Goal: Transaction & Acquisition: Book appointment/travel/reservation

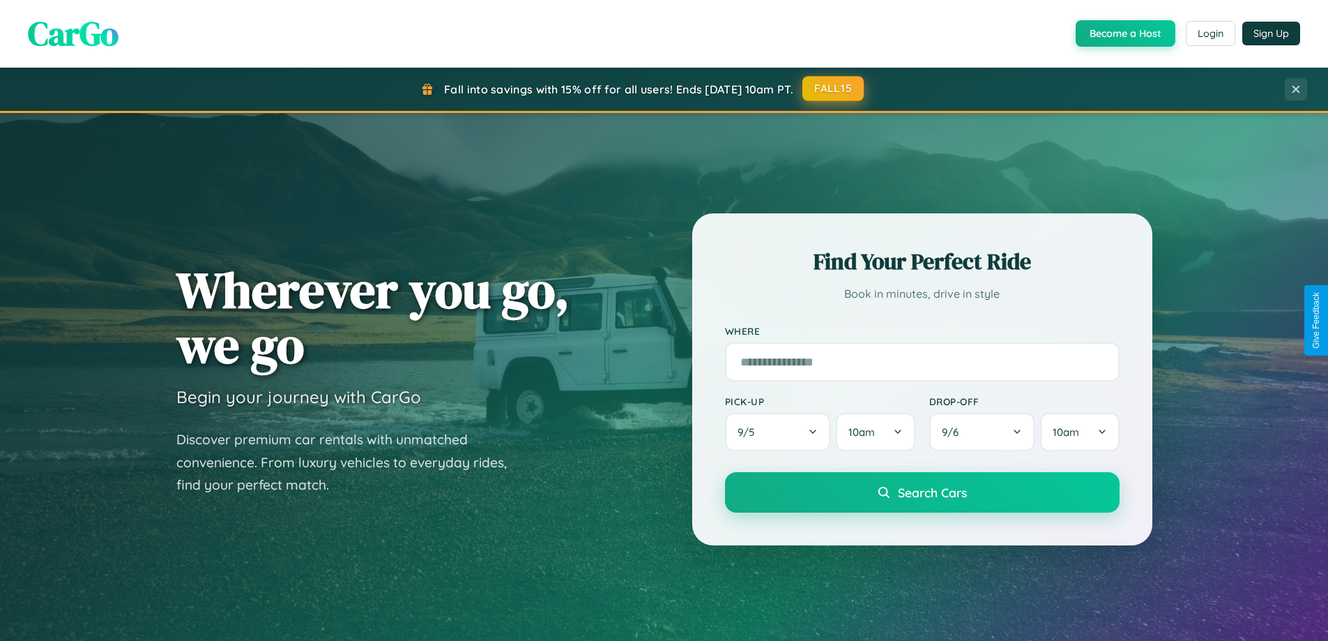
click at [834, 89] on button "FALL15" at bounding box center [833, 88] width 61 height 25
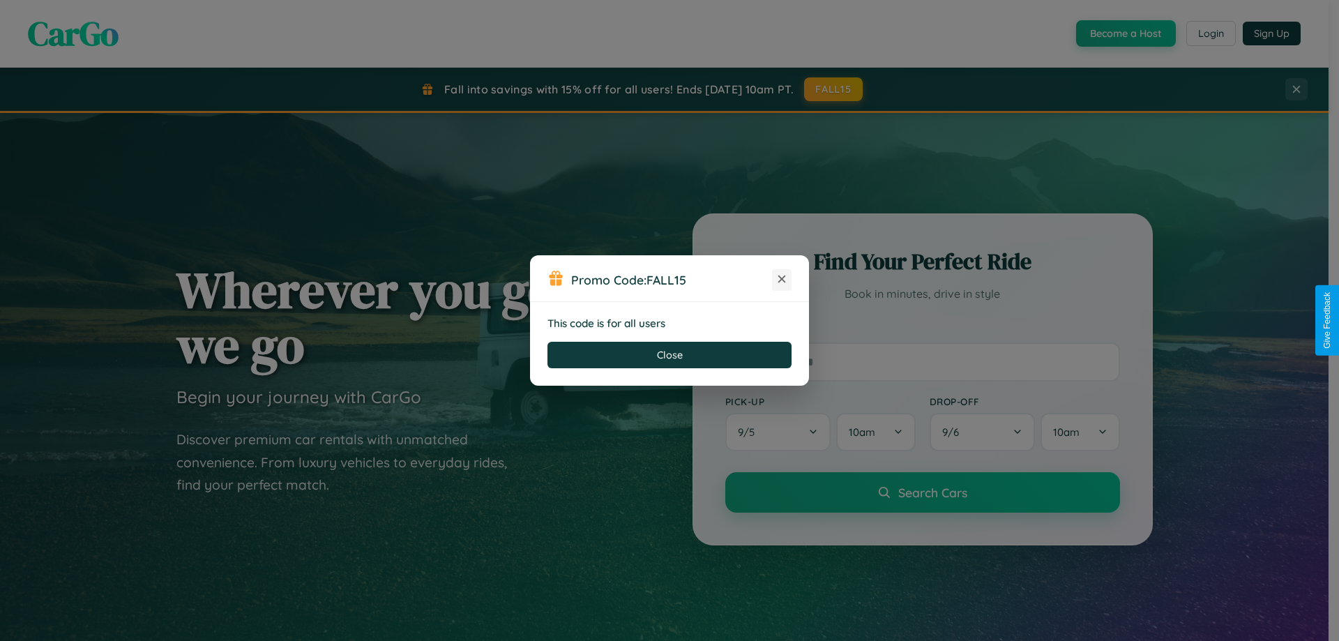
click at [782, 280] on icon at bounding box center [782, 279] width 14 height 14
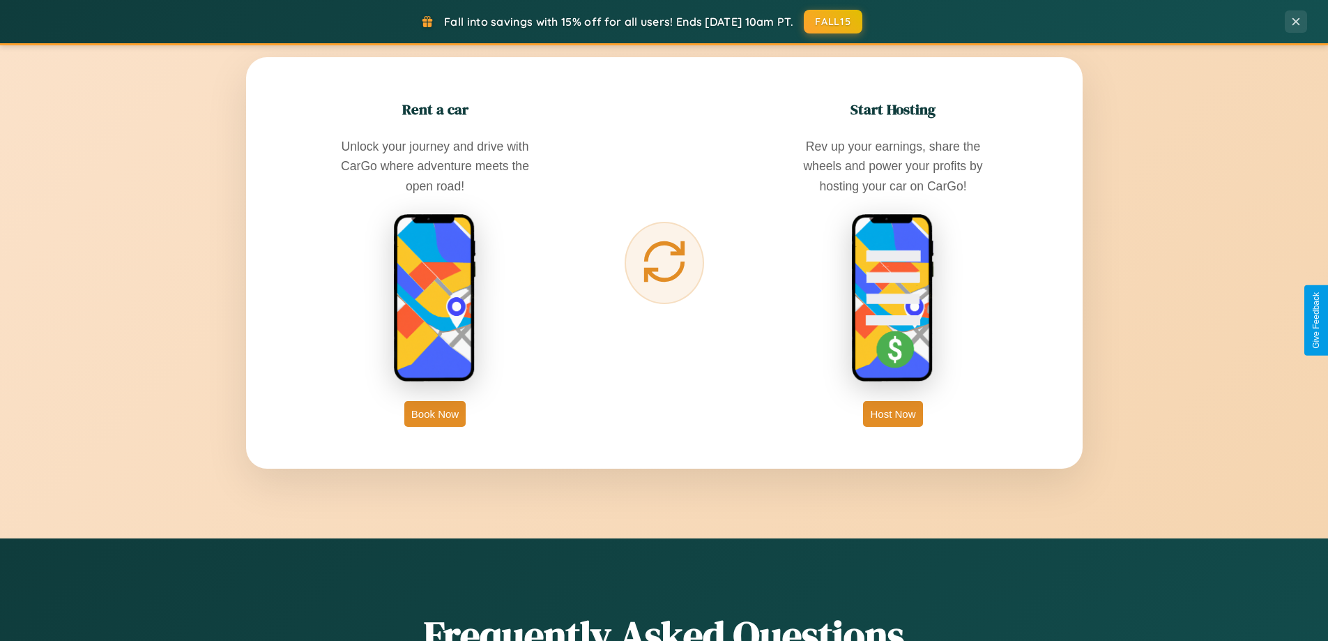
scroll to position [2683, 0]
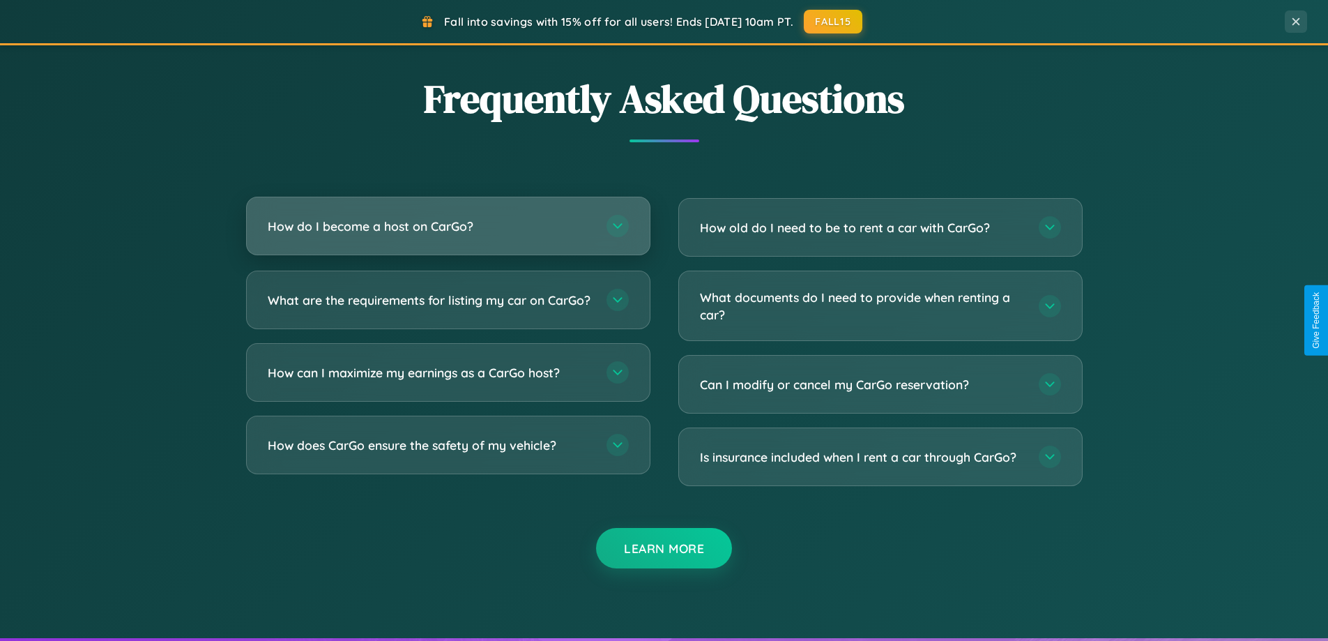
click at [448, 226] on h3 "How do I become a host on CarGo?" at bounding box center [430, 226] width 325 height 17
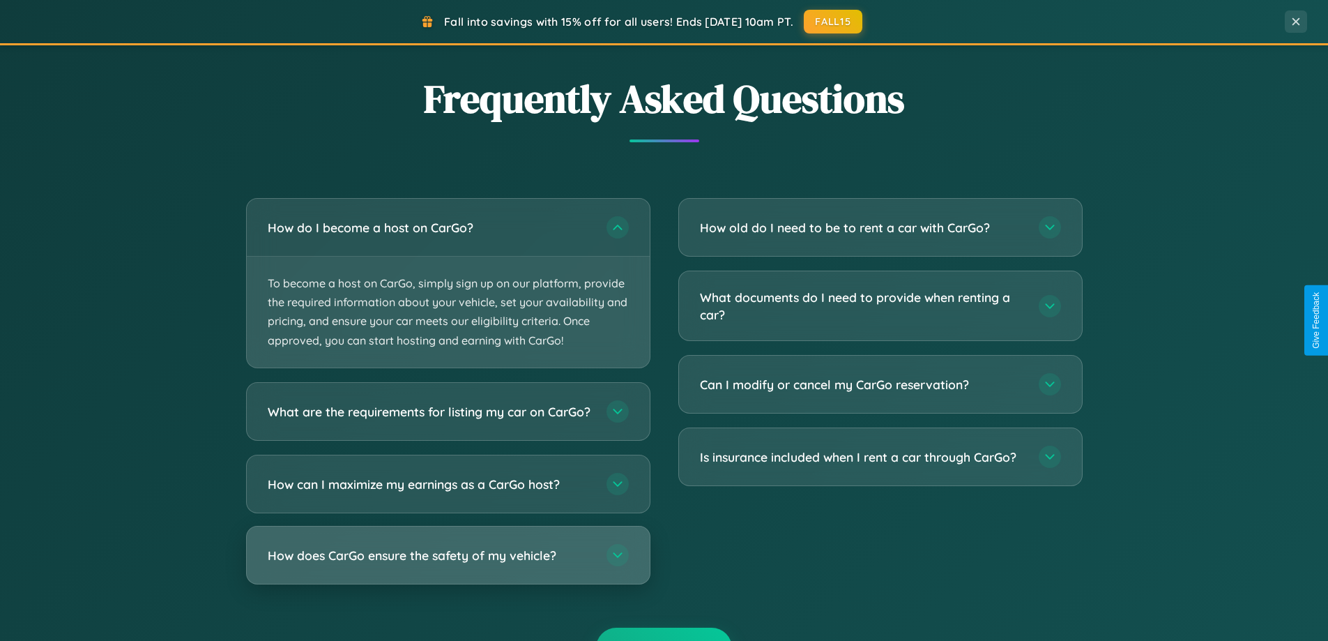
click at [448, 563] on h3 "How does CarGo ensure the safety of my vehicle?" at bounding box center [430, 554] width 325 height 17
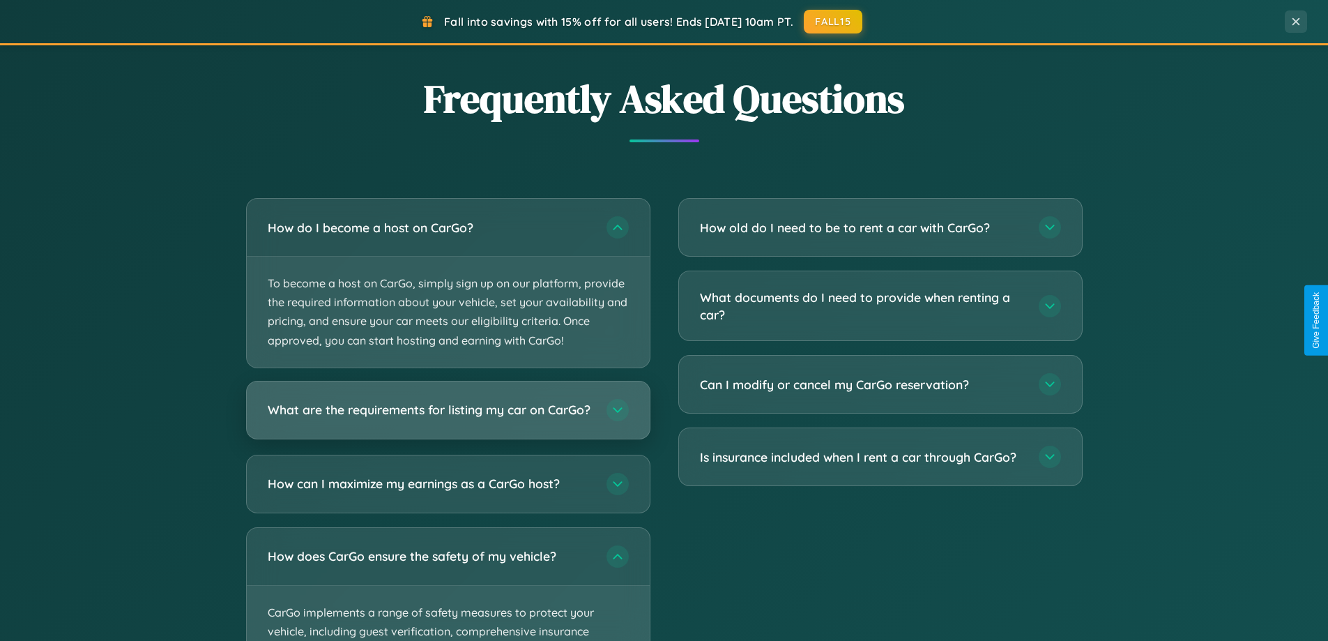
click at [448, 416] on h3 "What are the requirements for listing my car on CarGo?" at bounding box center [430, 409] width 325 height 17
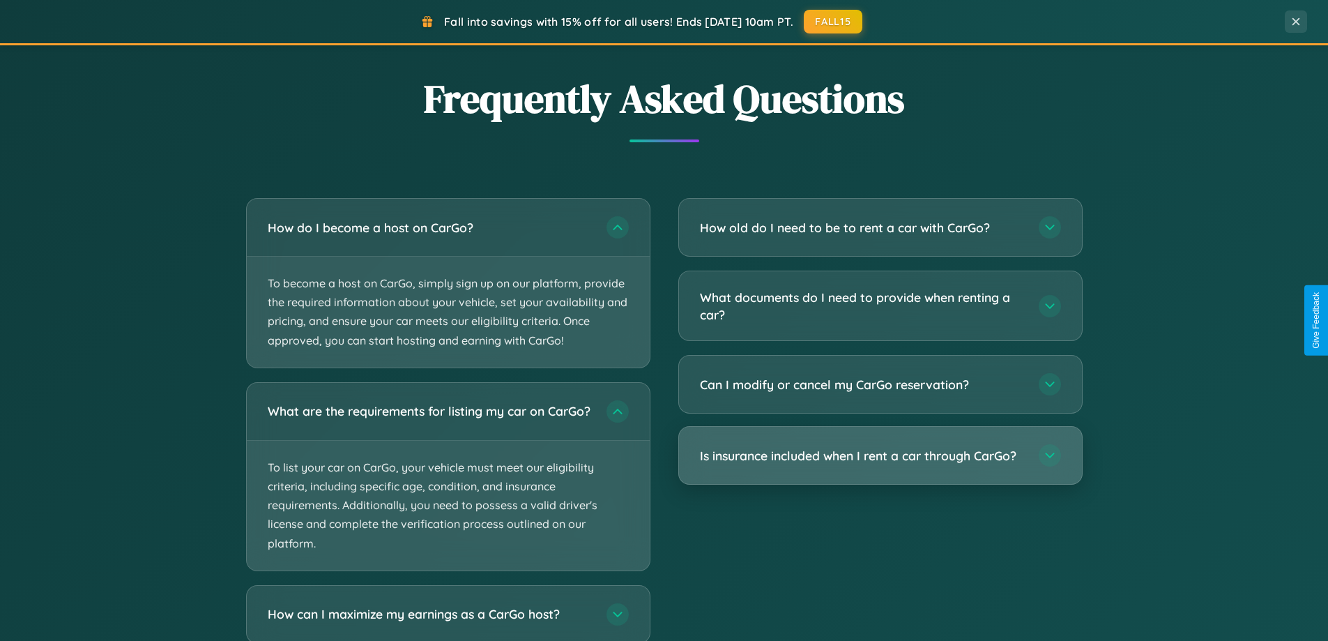
click at [880, 457] on h3 "Is insurance included when I rent a car through CarGo?" at bounding box center [862, 455] width 325 height 17
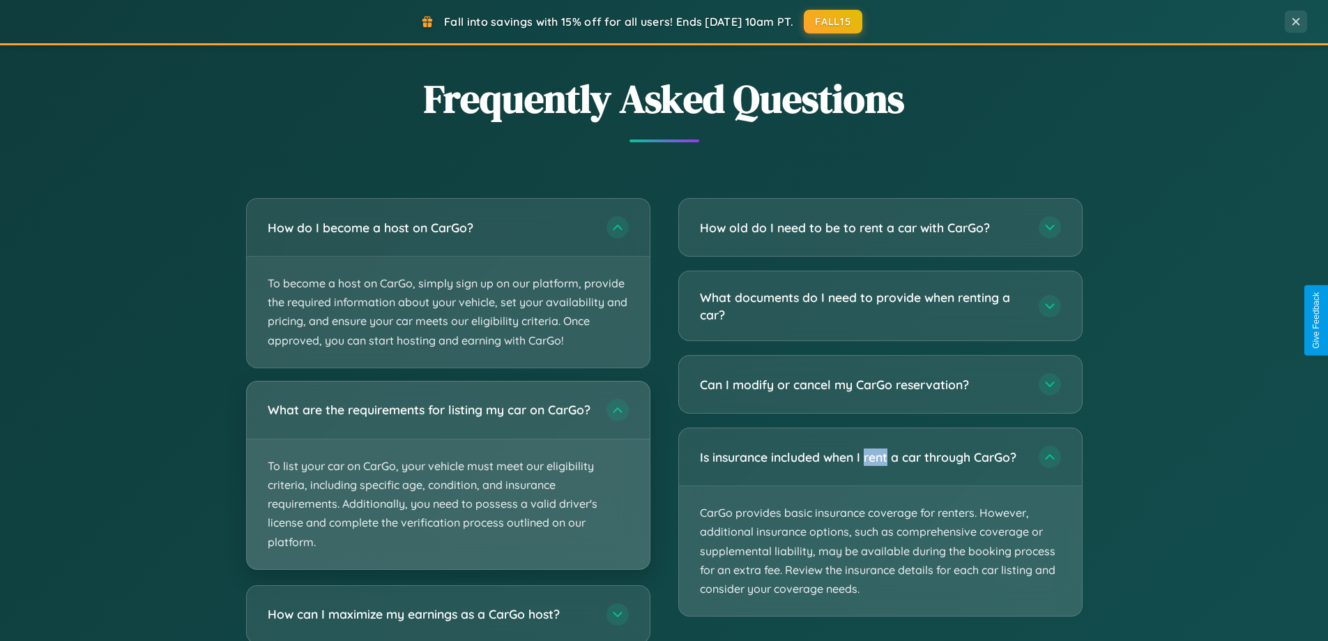
click at [448, 481] on p "To list your car on CarGo, your vehicle must meet our eligibility criteria, inc…" at bounding box center [448, 504] width 403 height 130
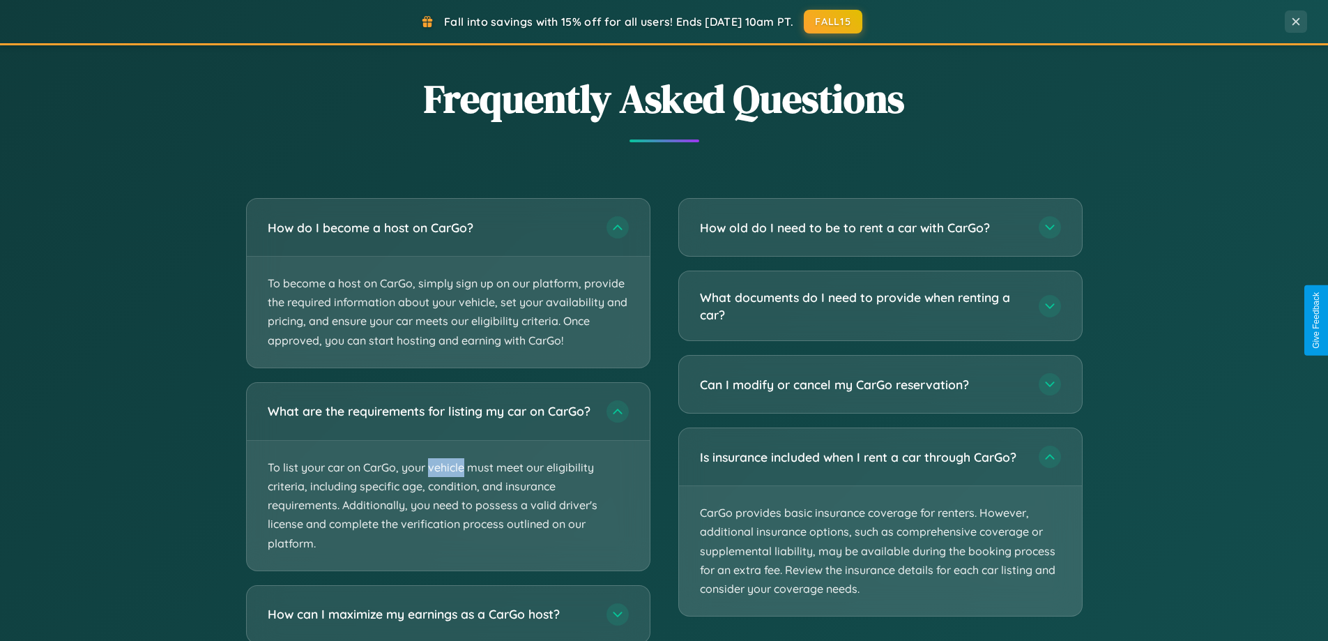
scroll to position [2901, 0]
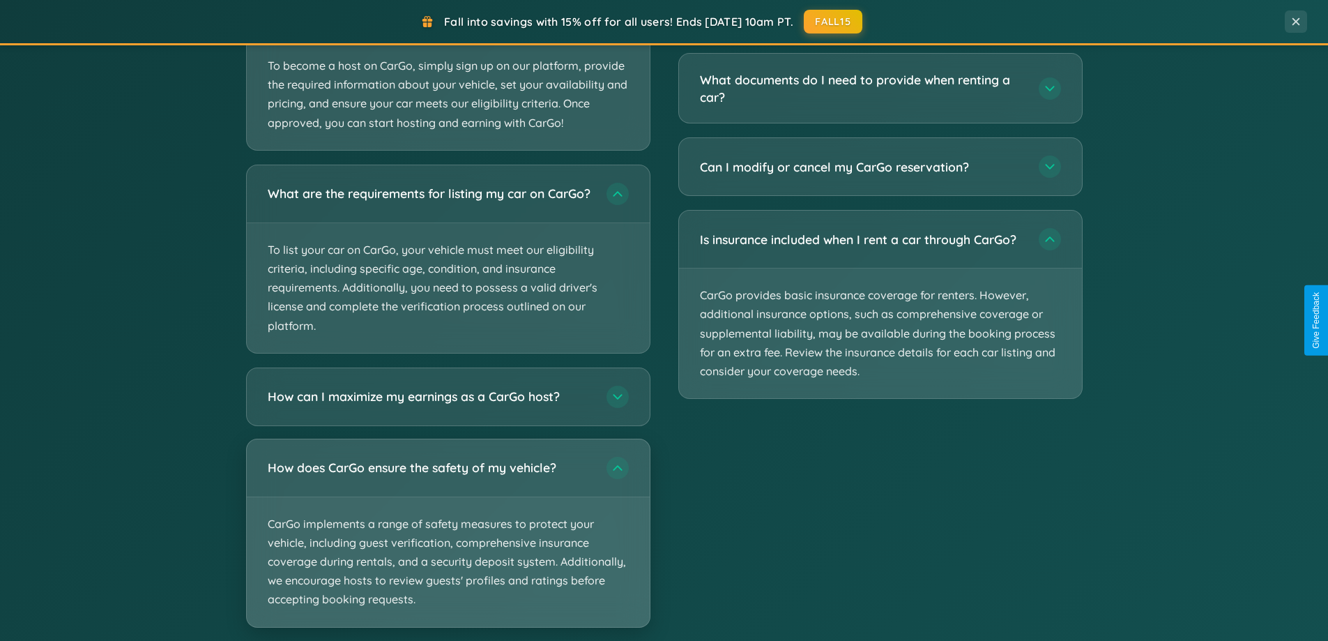
click at [448, 546] on p "CarGo implements a range of safety measures to protect your vehicle, including …" at bounding box center [448, 562] width 403 height 130
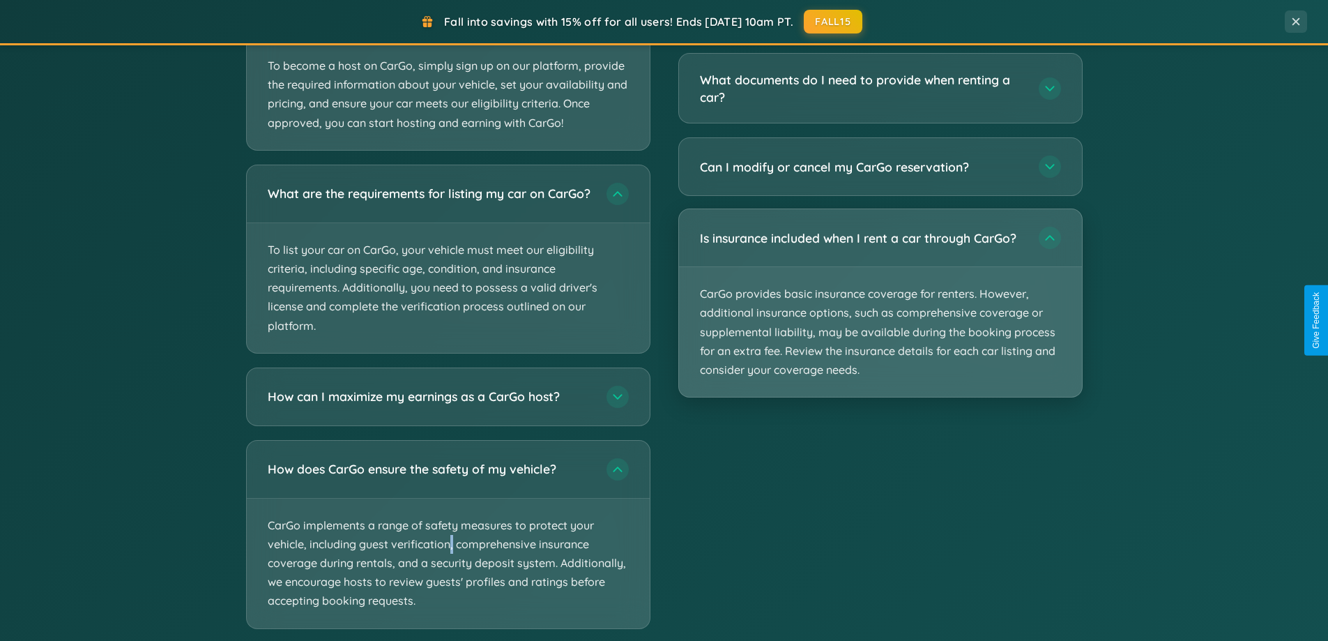
click at [880, 303] on p "CarGo provides basic insurance coverage for renters. However, additional insura…" at bounding box center [880, 332] width 403 height 130
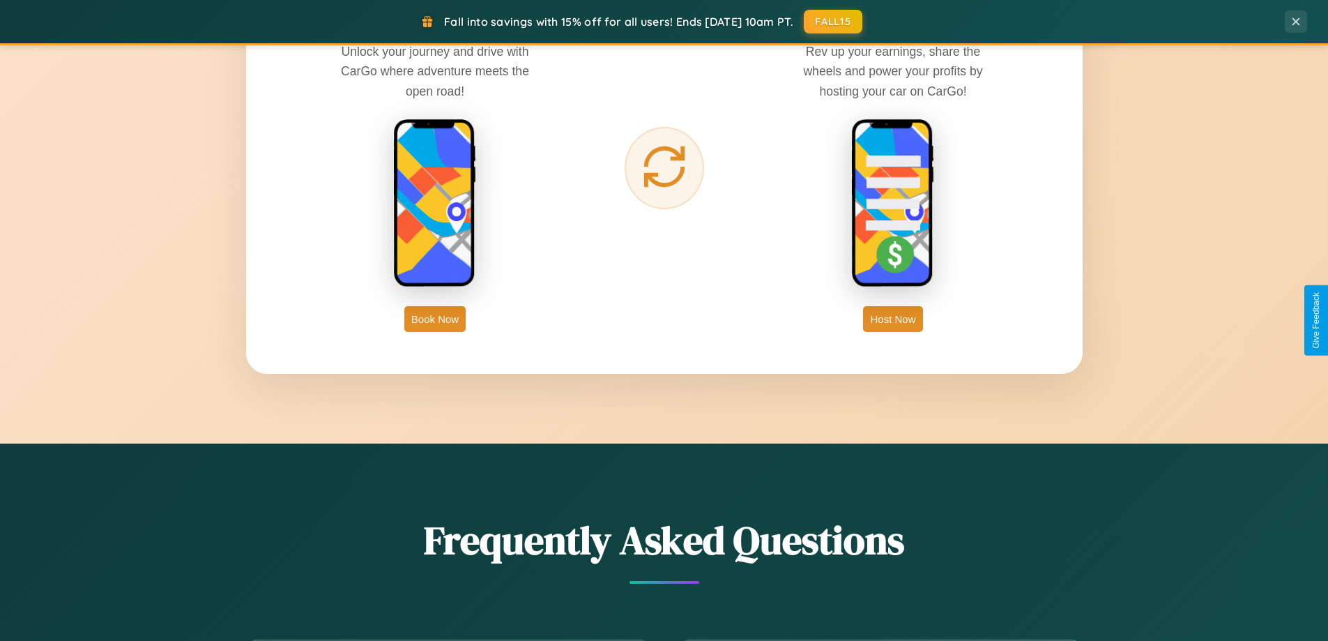
scroll to position [960, 0]
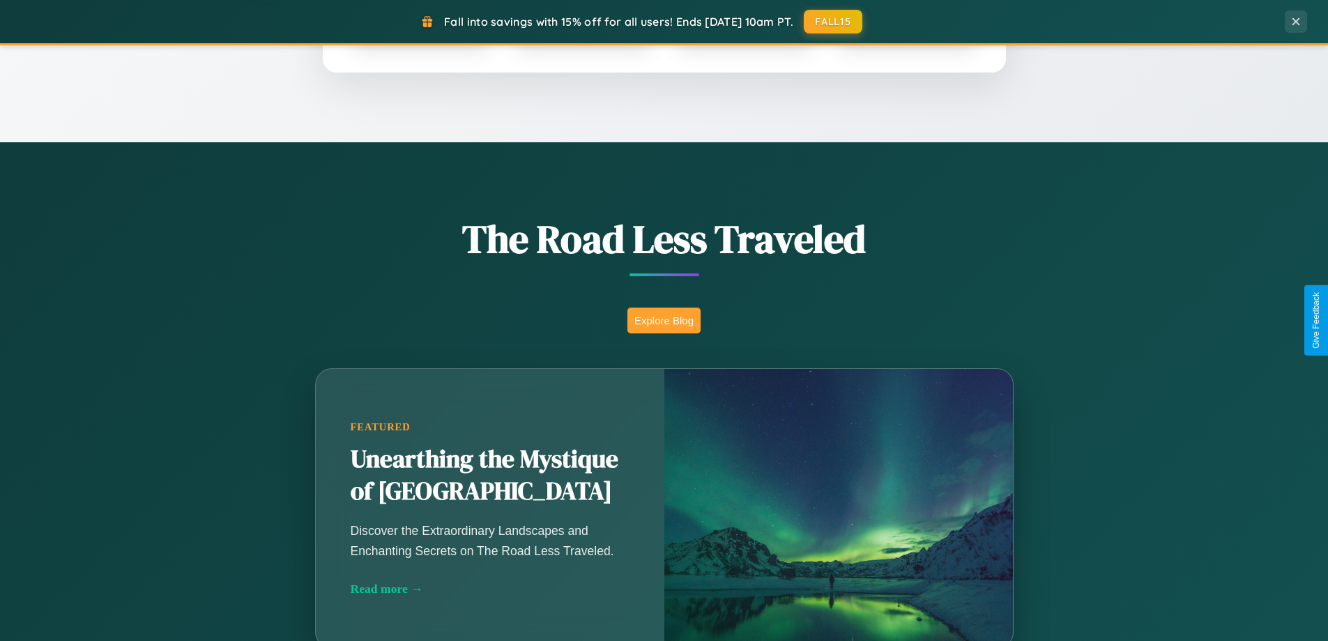
click at [664, 320] on button "Explore Blog" at bounding box center [664, 321] width 73 height 26
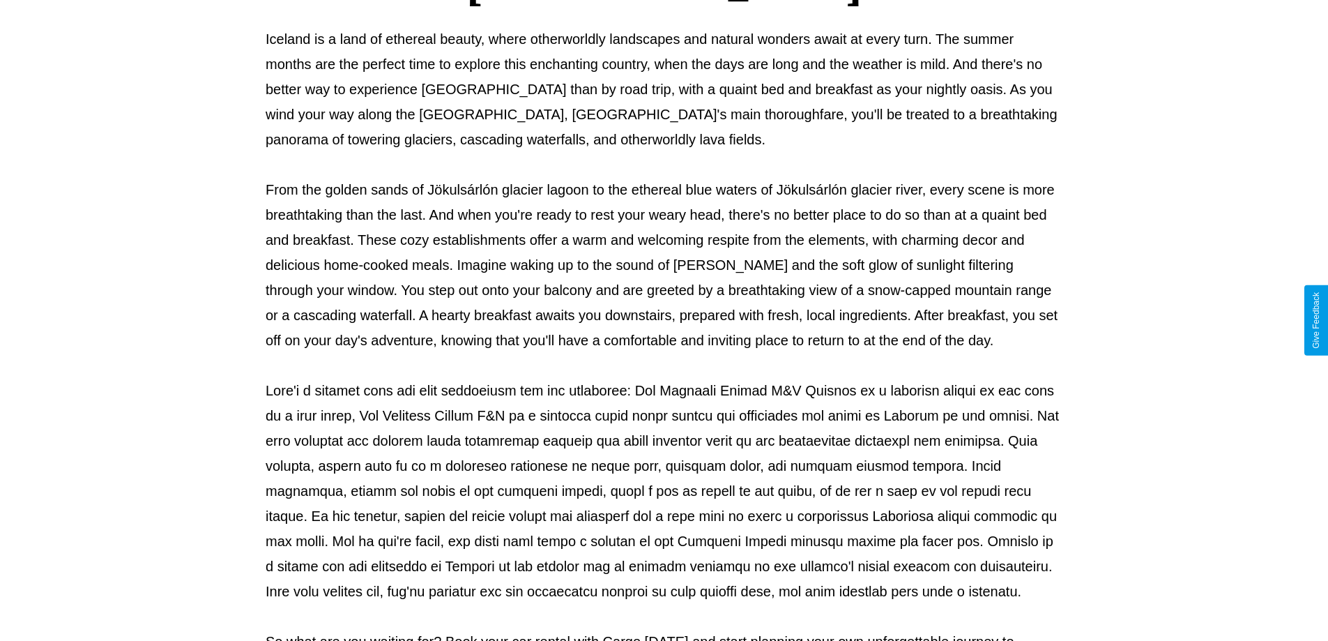
scroll to position [451, 0]
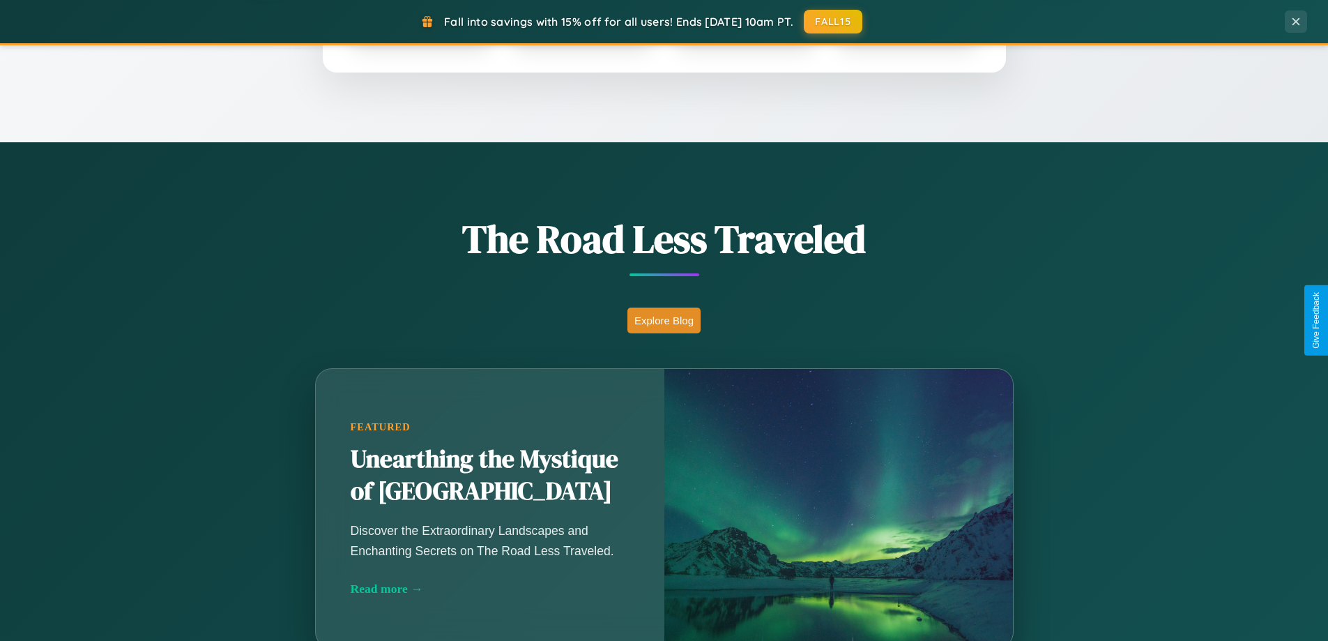
scroll to position [601, 0]
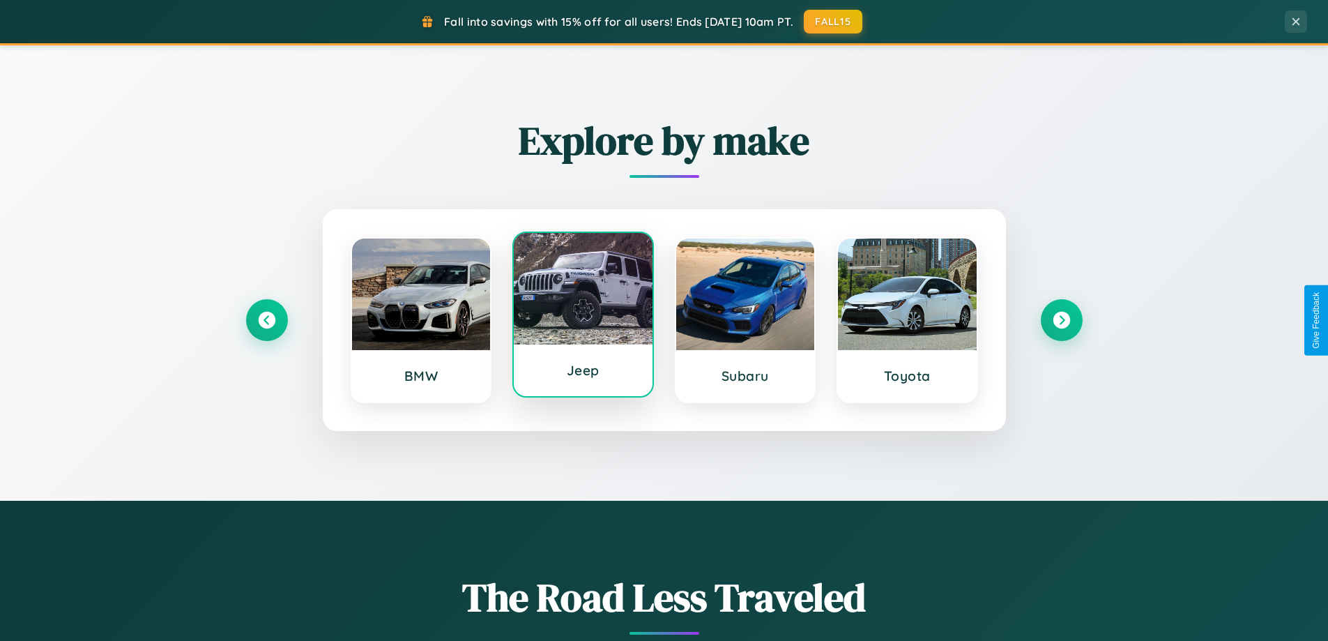
click at [583, 316] on div at bounding box center [583, 289] width 139 height 112
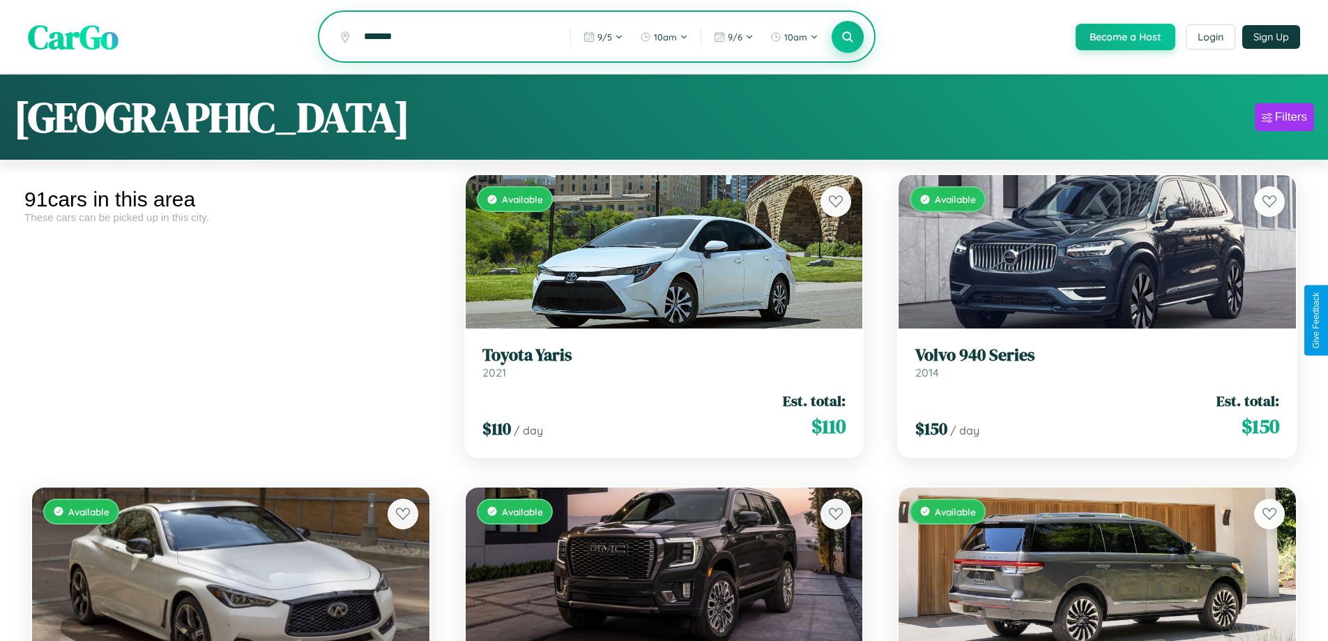
click at [847, 38] on icon at bounding box center [848, 36] width 13 height 13
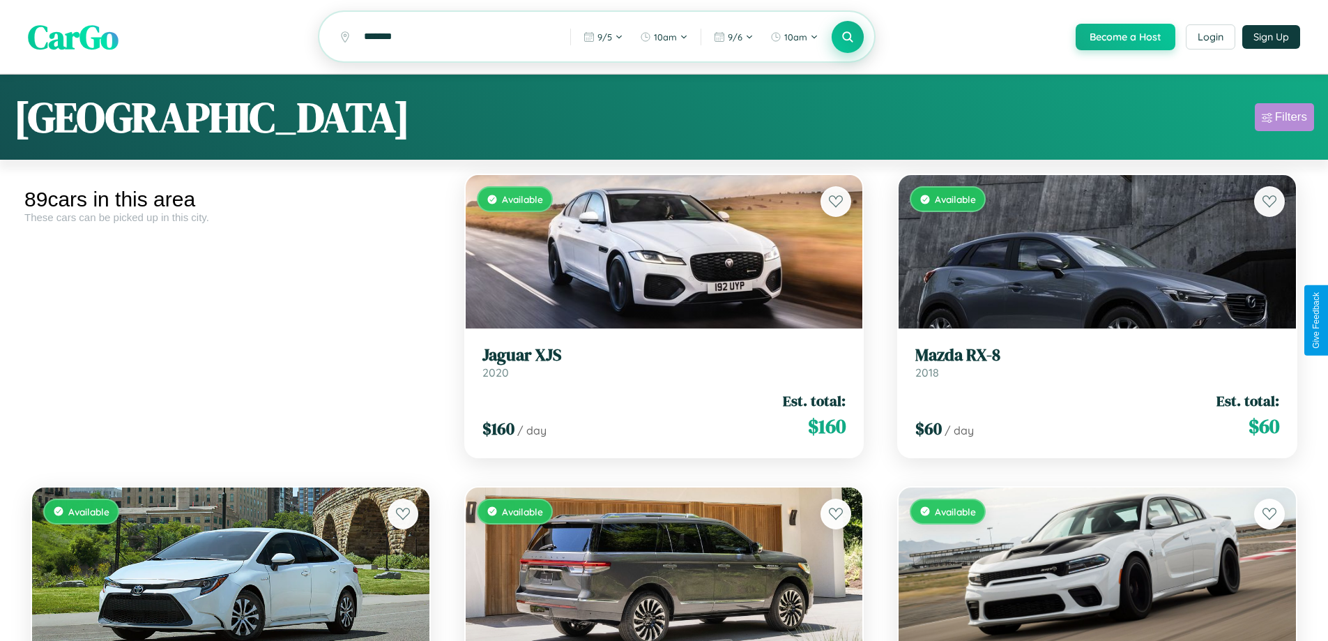
click at [1285, 119] on div "Filters" at bounding box center [1291, 117] width 32 height 14
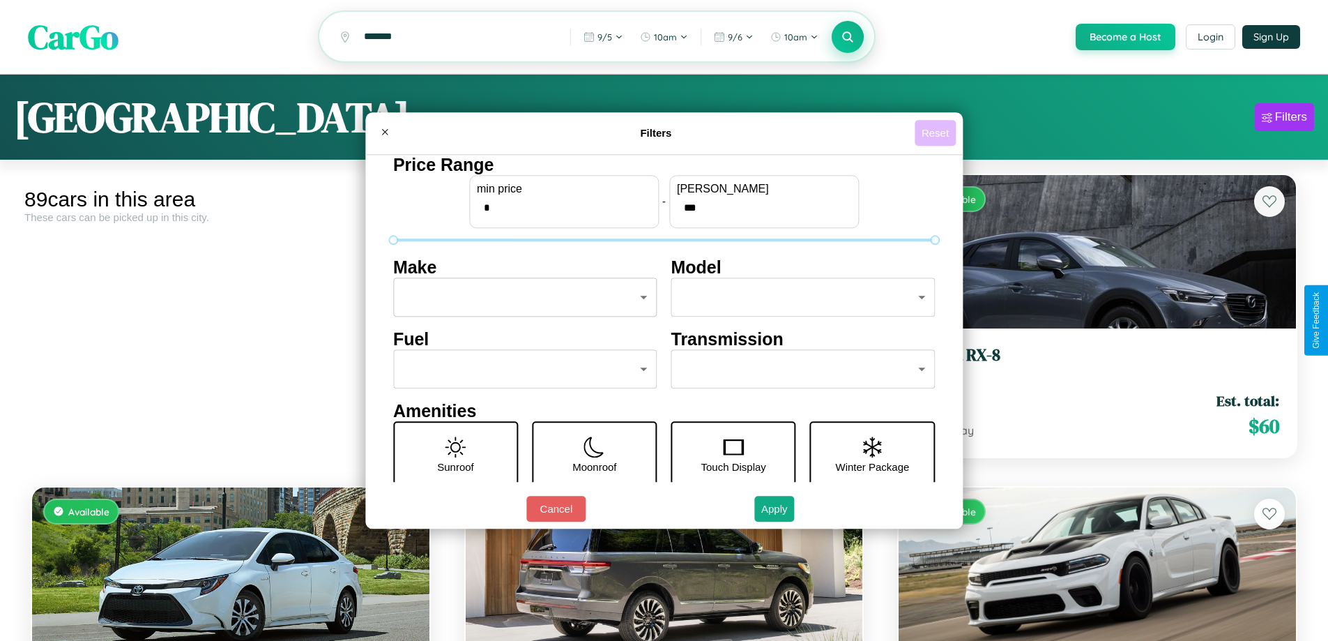
click at [937, 132] on button "Reset" at bounding box center [935, 133] width 41 height 26
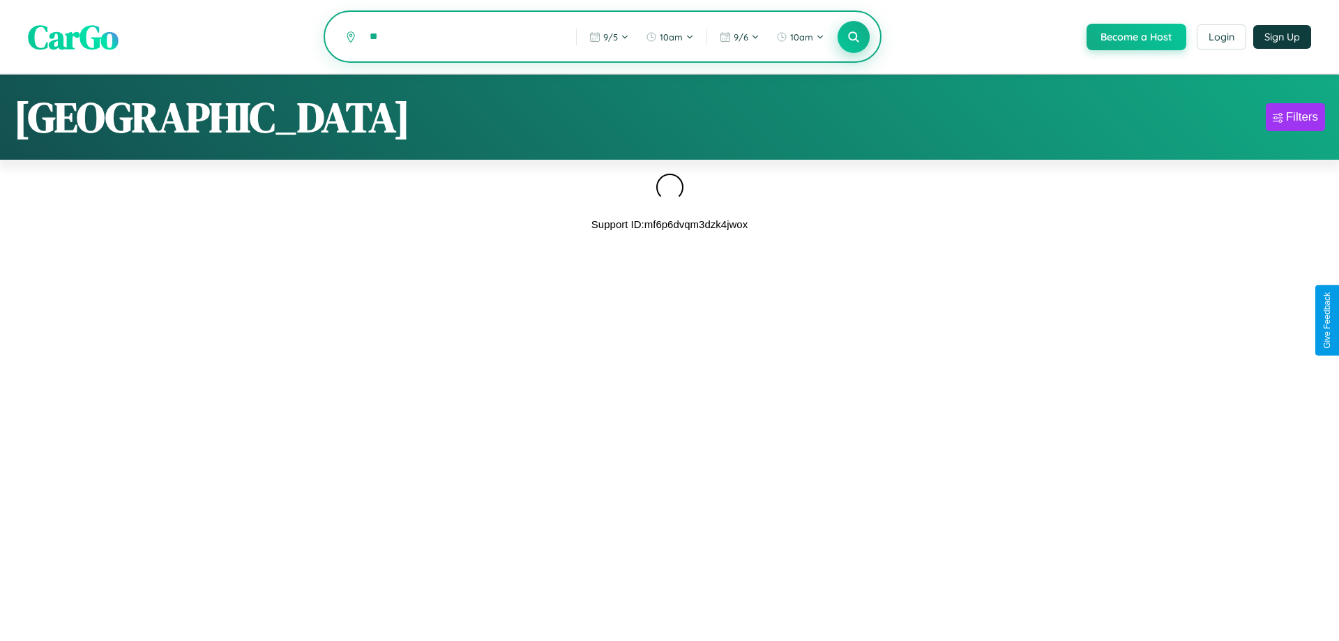
type input "*"
type input "******"
click at [852, 38] on icon at bounding box center [853, 36] width 13 height 13
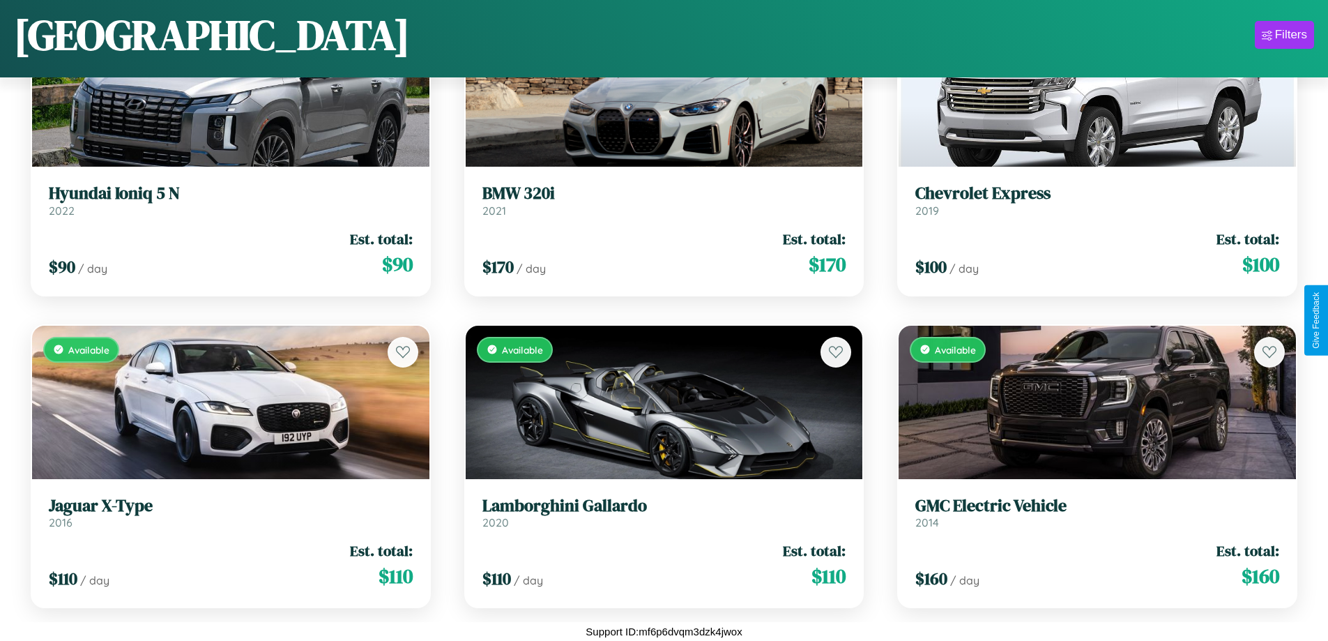
scroll to position [4255, 0]
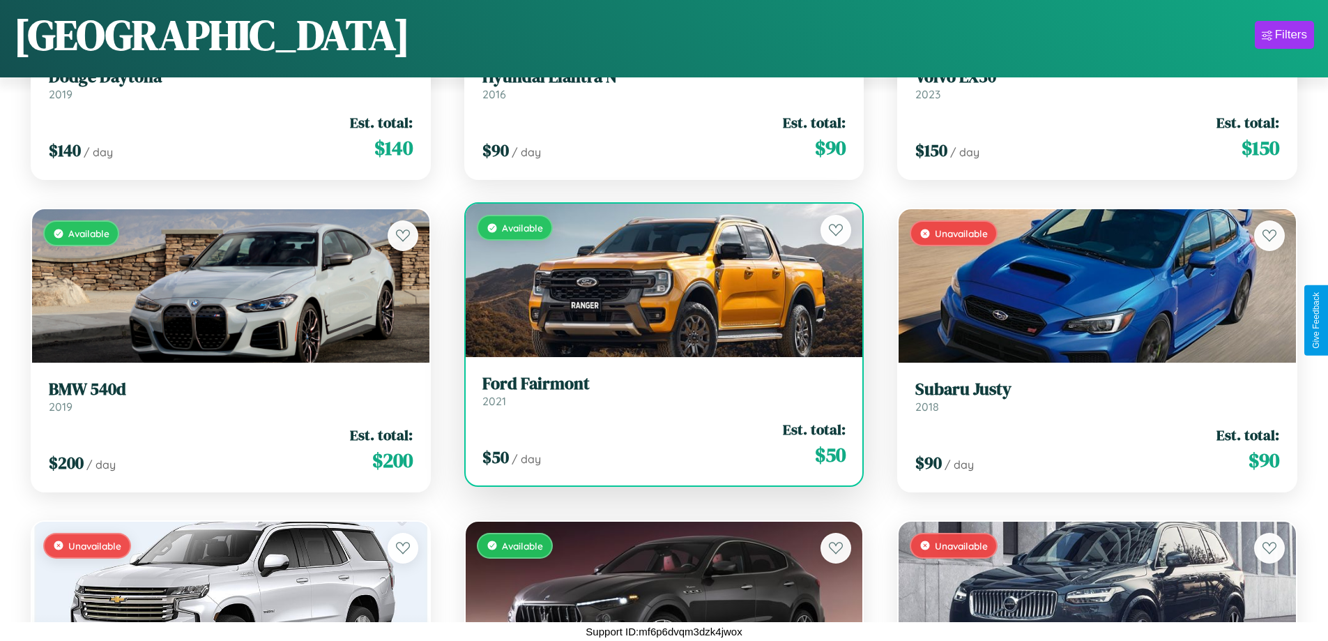
click at [658, 391] on h3 "Ford Fairmont" at bounding box center [665, 384] width 364 height 20
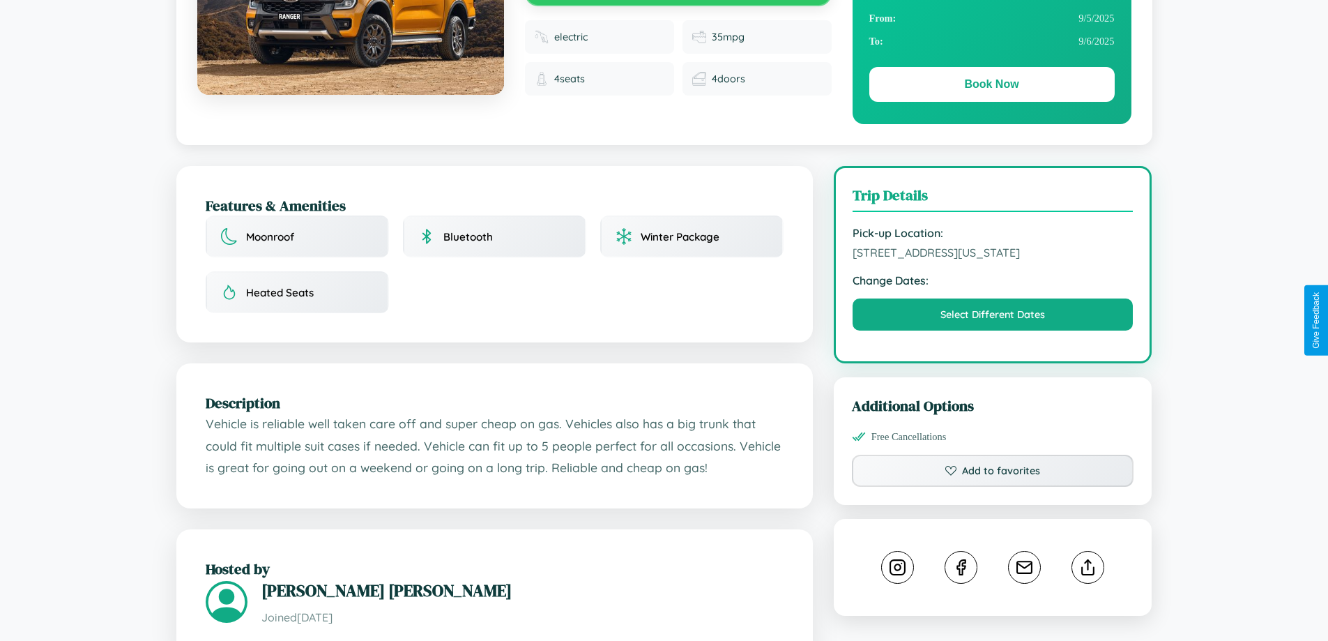
scroll to position [801, 0]
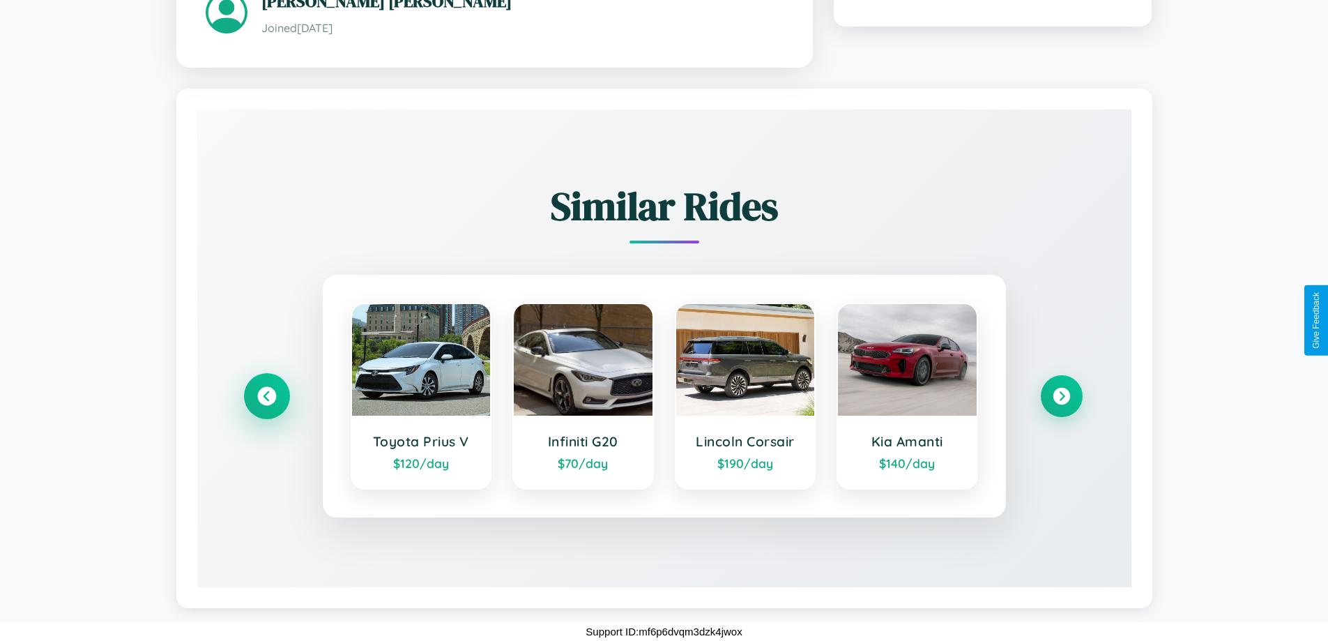
click at [266, 395] on icon at bounding box center [266, 395] width 19 height 19
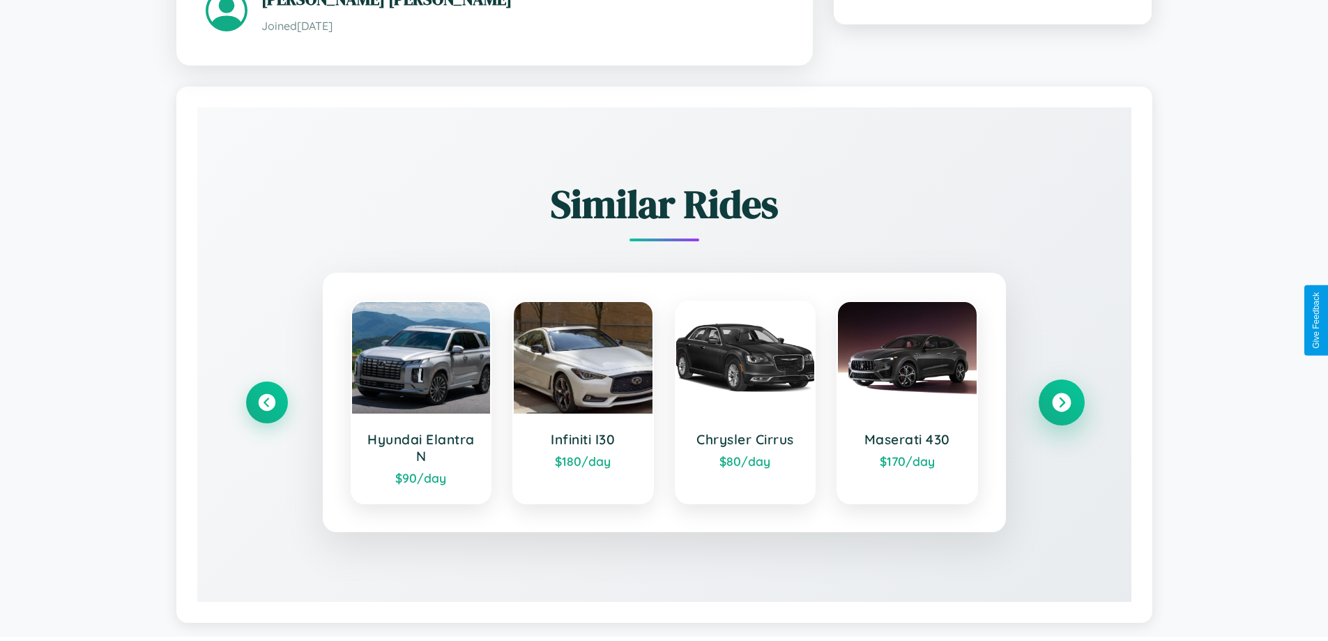
click at [1061, 404] on icon at bounding box center [1061, 402] width 19 height 19
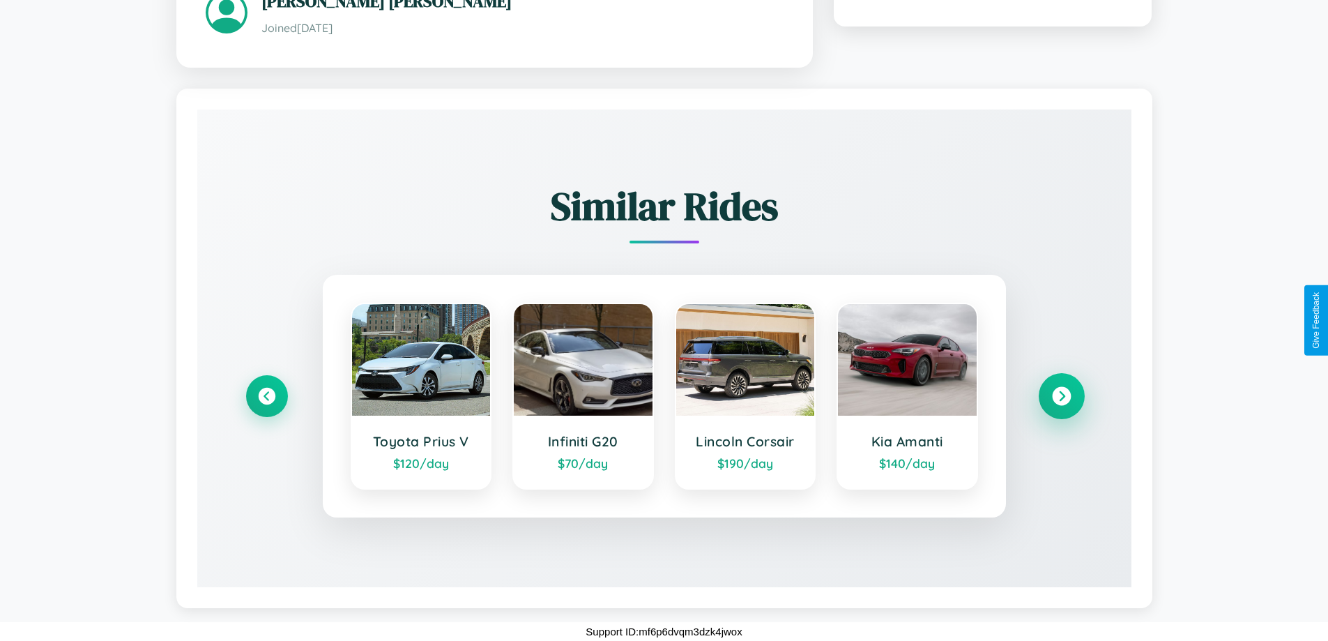
click at [1061, 395] on icon at bounding box center [1061, 395] width 19 height 19
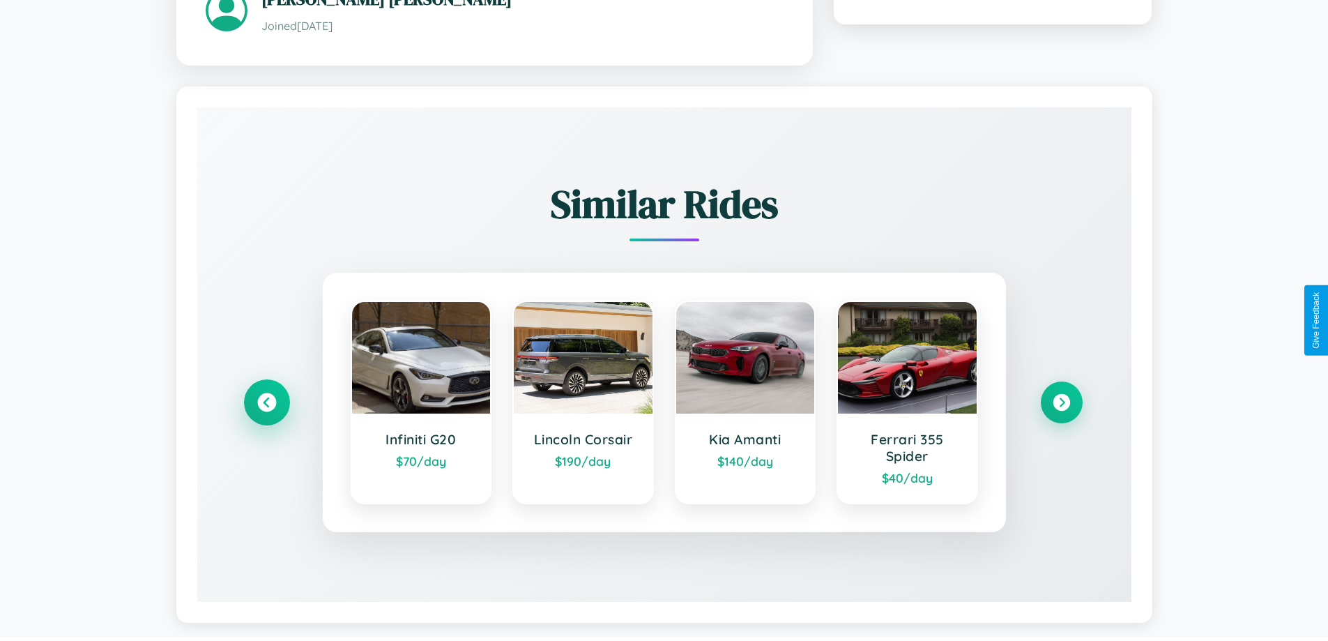
click at [266, 404] on icon at bounding box center [266, 402] width 19 height 19
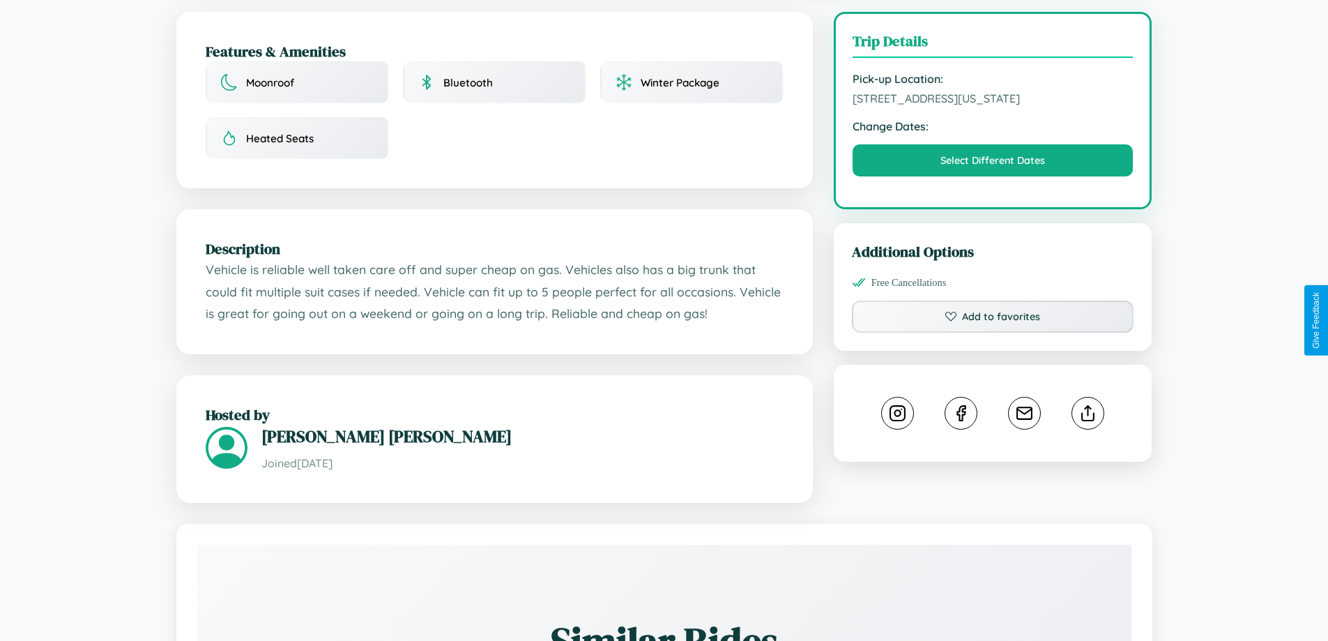
scroll to position [362, 0]
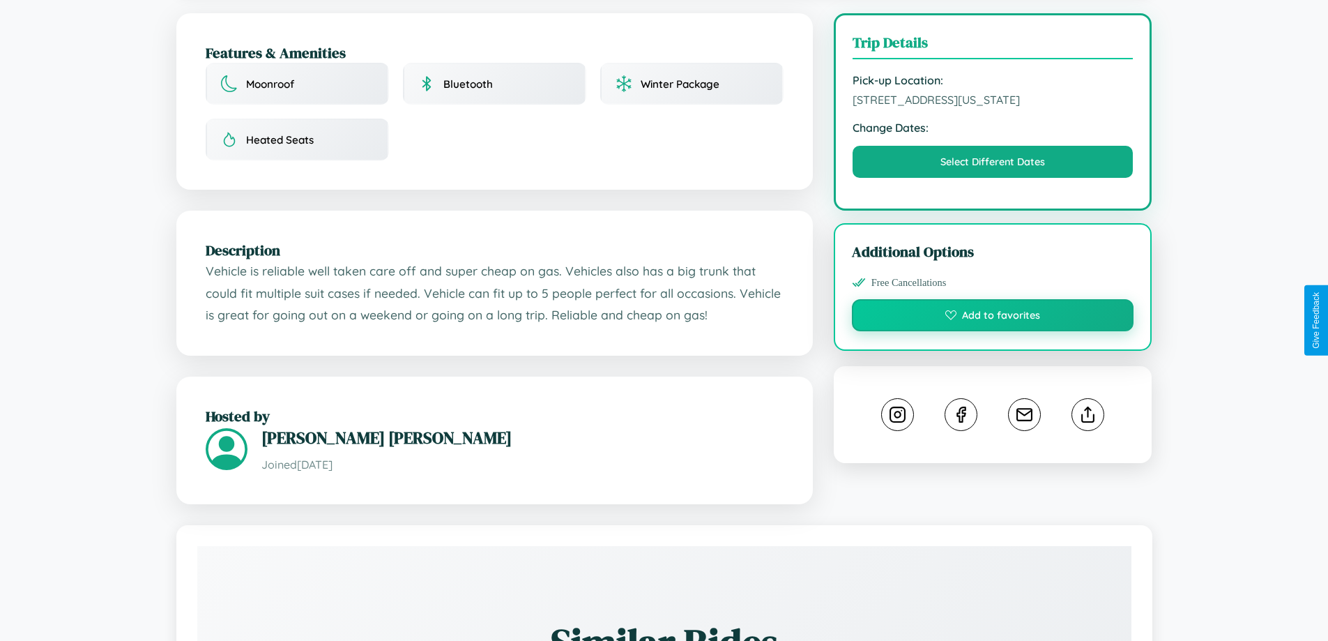
click at [993, 317] on button "Add to favorites" at bounding box center [993, 315] width 282 height 32
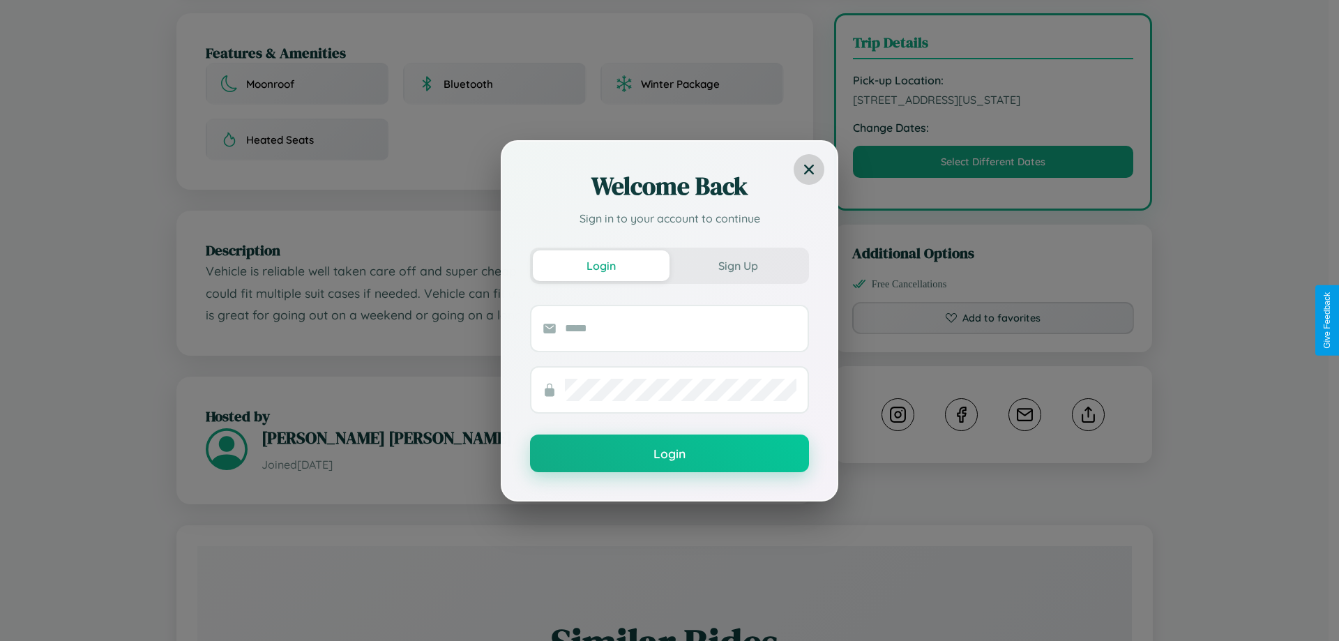
click at [809, 169] on icon at bounding box center [809, 169] width 10 height 10
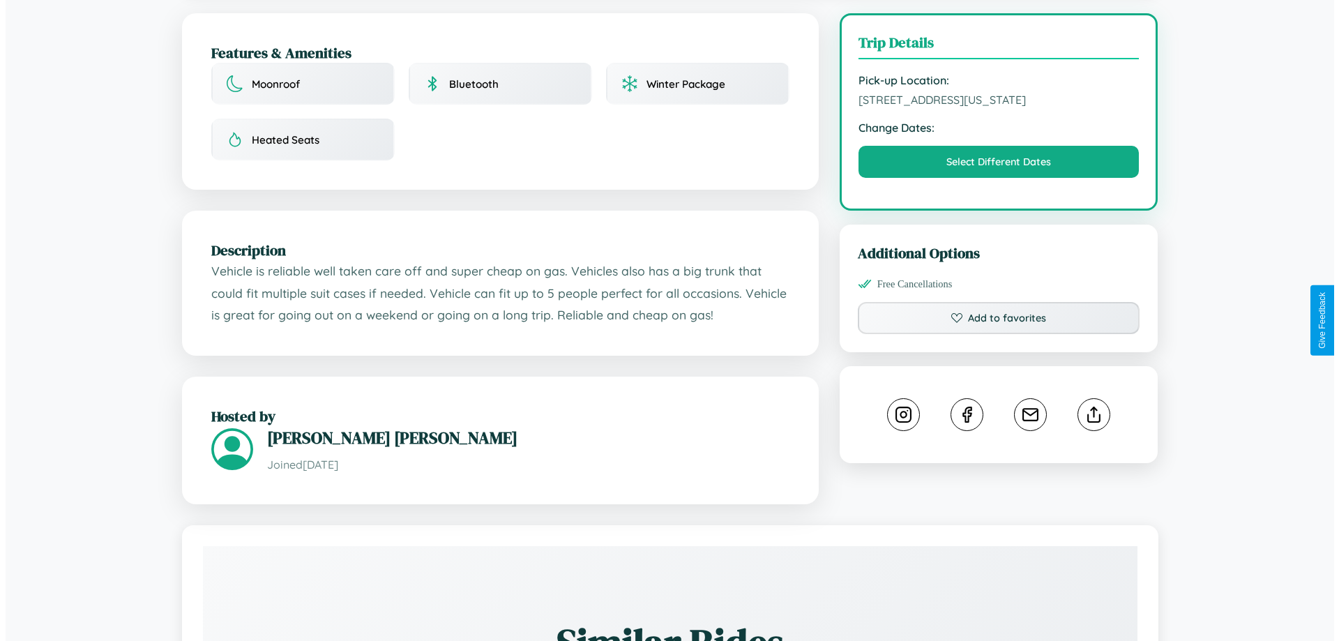
scroll to position [0, 0]
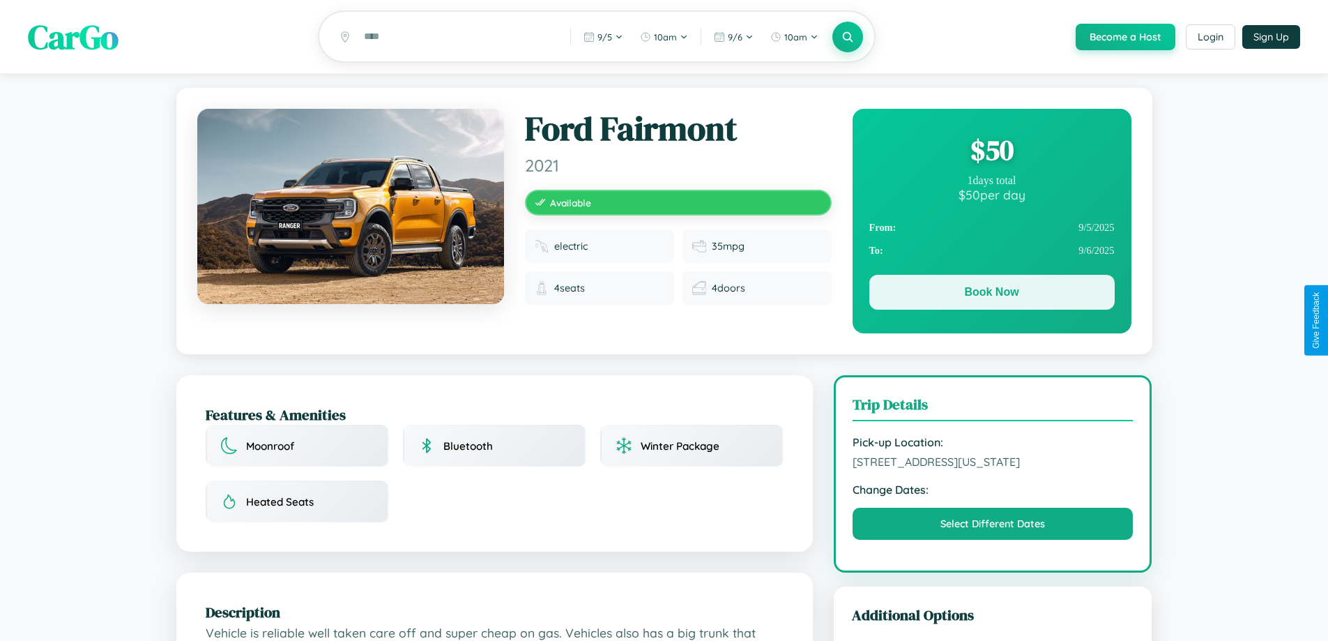
click at [992, 294] on button "Book Now" at bounding box center [992, 292] width 245 height 35
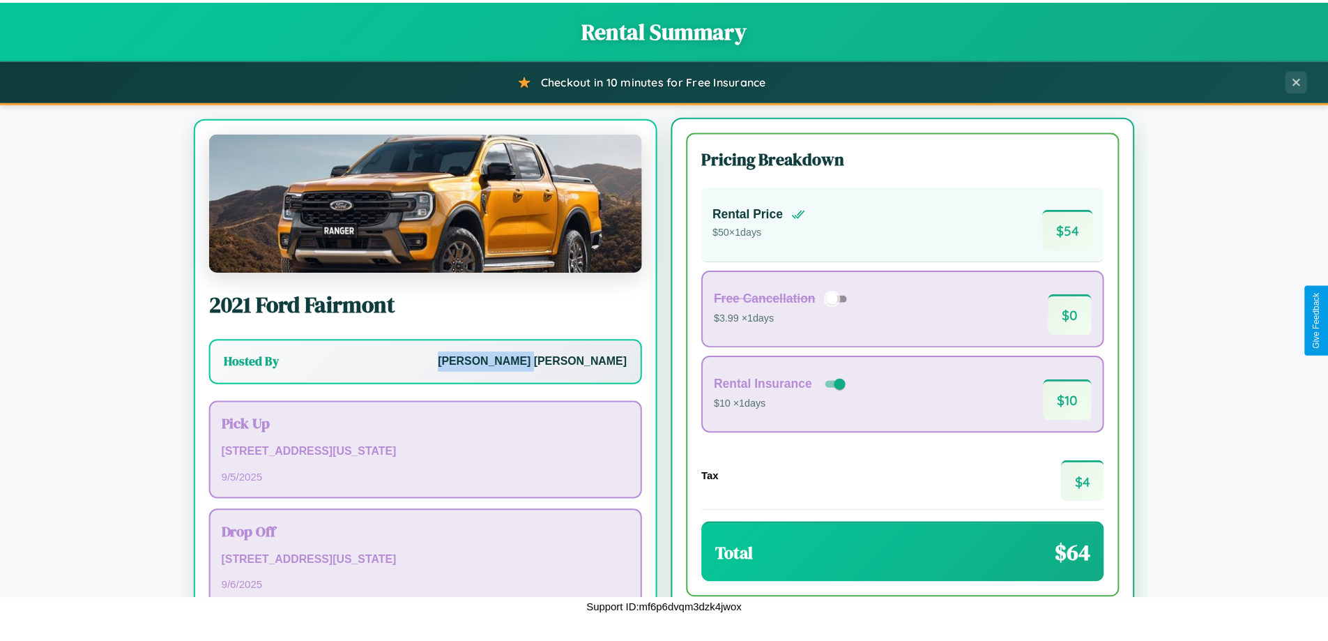
scroll to position [65, 0]
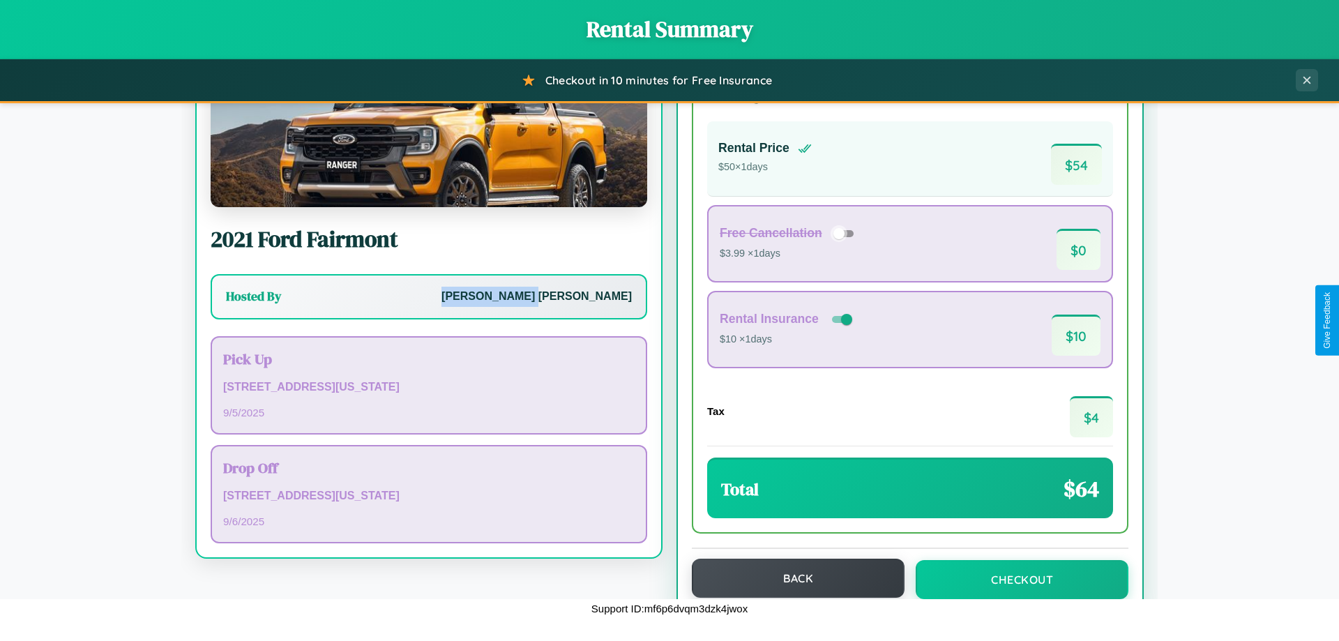
click at [792, 578] on button "Back" at bounding box center [798, 578] width 213 height 39
